Goal: Check status: Check status

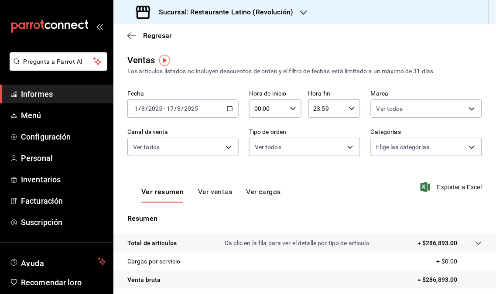
click at [229, 113] on div "[DATE] [DATE] - [DATE] [DATE]" at bounding box center [182, 109] width 111 height 18
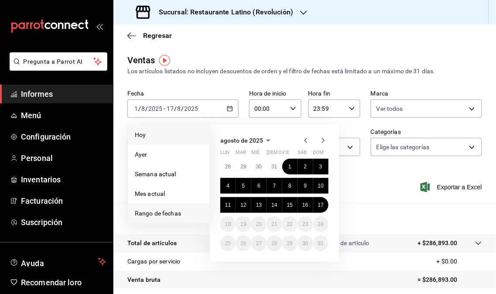
click at [161, 132] on span "Hoy" at bounding box center [169, 134] width 68 height 9
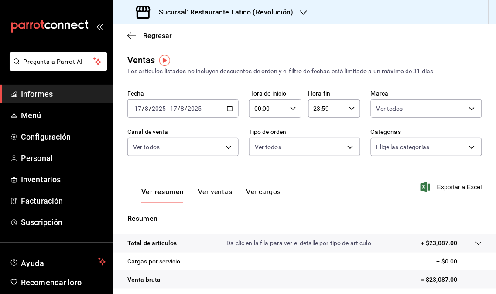
click at [302, 9] on icon "button" at bounding box center [303, 12] width 7 height 7
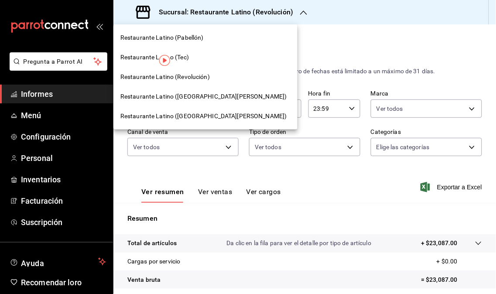
click at [198, 99] on font "Restaurante Latino ([GEOGRAPHIC_DATA][PERSON_NAME])" at bounding box center [203, 96] width 167 height 7
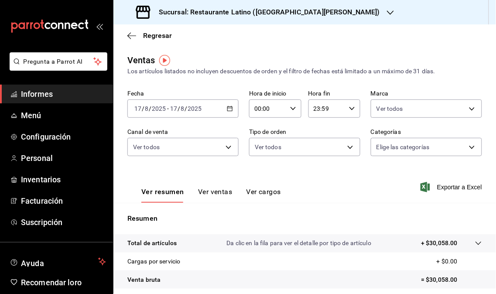
click at [332, 15] on div "Sucursal: Restaurante Latino ([GEOGRAPHIC_DATA][PERSON_NAME])" at bounding box center [258, 12] width 277 height 24
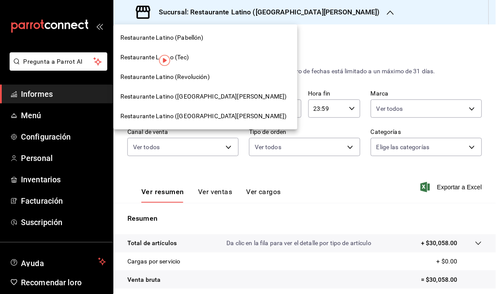
click at [195, 75] on font "Restaurante Latino (Revolución)" at bounding box center [164, 76] width 89 height 7
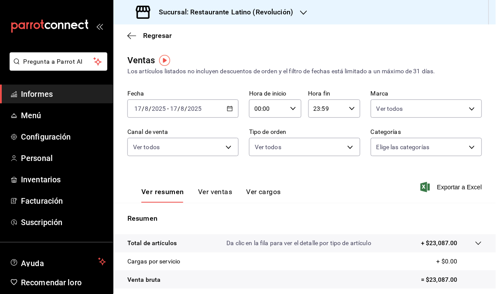
click at [297, 11] on div "Sucursal: Restaurante Latino (Revolución)" at bounding box center [215, 12] width 190 height 24
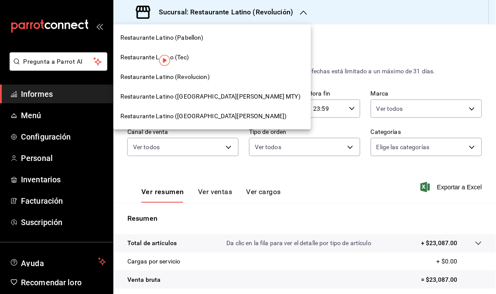
click at [177, 98] on span "Restaurante Latino ([GEOGRAPHIC_DATA][PERSON_NAME] MTY)" at bounding box center [210, 96] width 180 height 9
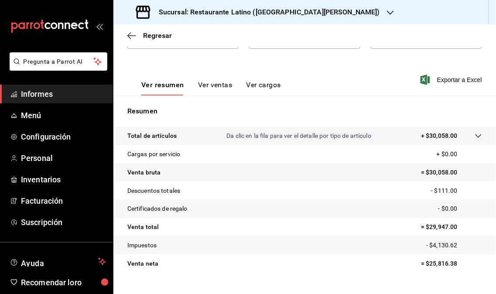
scroll to position [124, 0]
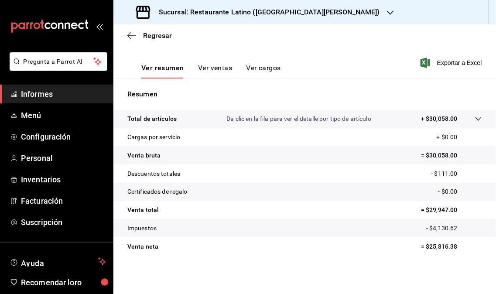
click at [387, 11] on icon "button" at bounding box center [390, 12] width 7 height 7
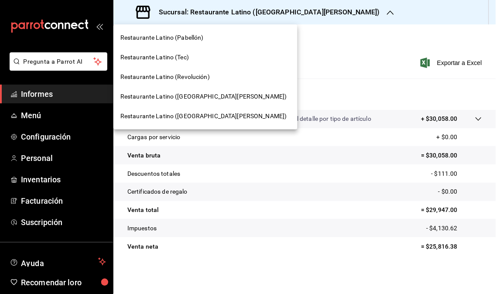
click at [217, 108] on div "Restaurante Latino ([GEOGRAPHIC_DATA][PERSON_NAME])" at bounding box center [205, 116] width 184 height 20
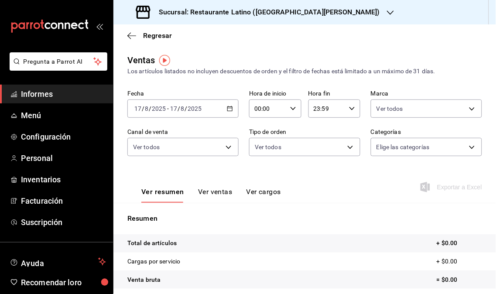
click at [387, 12] on icon "button" at bounding box center [390, 12] width 7 height 7
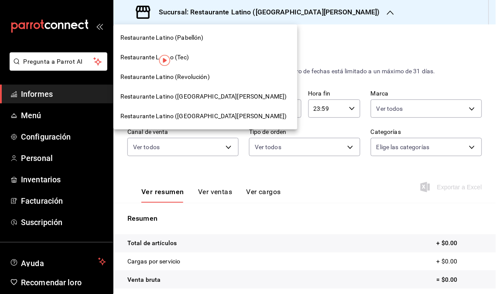
click at [189, 57] on div "Restaurante Latino (Tec)" at bounding box center [205, 57] width 170 height 9
